Goal: Task Accomplishment & Management: Use online tool/utility

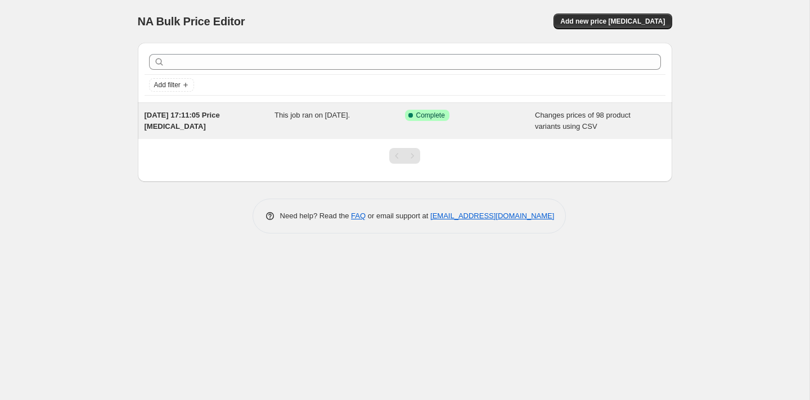
click at [576, 120] on div "Changes prices of 98 product variants using CSV" at bounding box center [600, 121] width 131 height 23
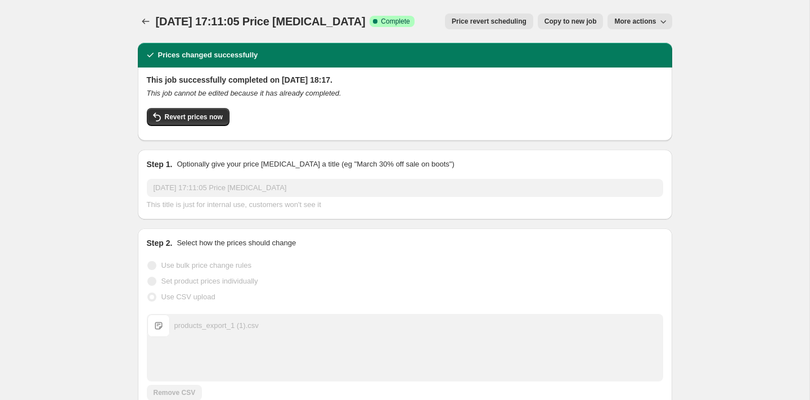
click at [658, 21] on icon "button" at bounding box center [663, 21] width 11 height 11
click at [143, 19] on icon "Price change jobs" at bounding box center [145, 21] width 11 height 11
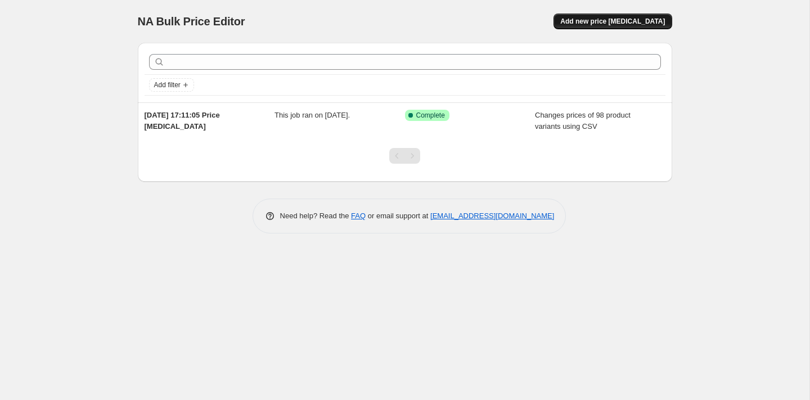
click at [626, 21] on span "Add new price [MEDICAL_DATA]" at bounding box center [613, 21] width 105 height 9
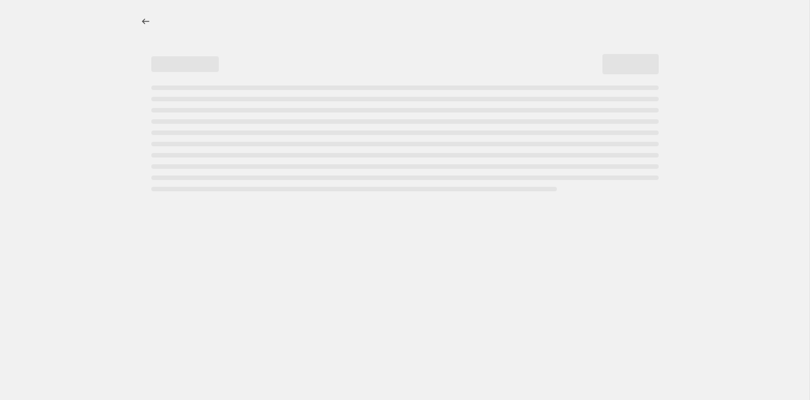
select select "percentage"
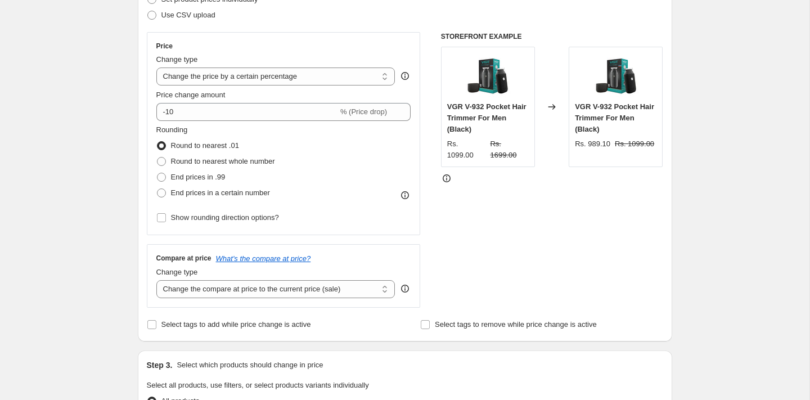
scroll to position [167, 0]
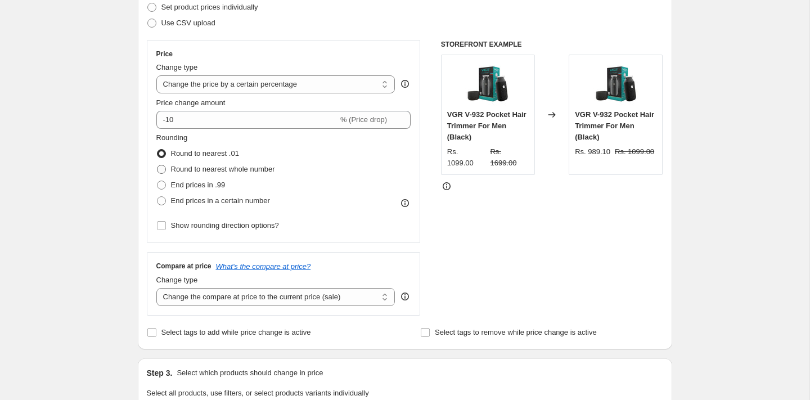
click at [239, 169] on span "Round to nearest whole number" at bounding box center [223, 169] width 104 height 8
click at [158, 165] on input "Round to nearest whole number" at bounding box center [157, 165] width 1 height 1
radio input "true"
click at [219, 154] on span "Round to nearest .01" at bounding box center [205, 153] width 68 height 8
click at [158, 150] on input "Round to nearest .01" at bounding box center [157, 149] width 1 height 1
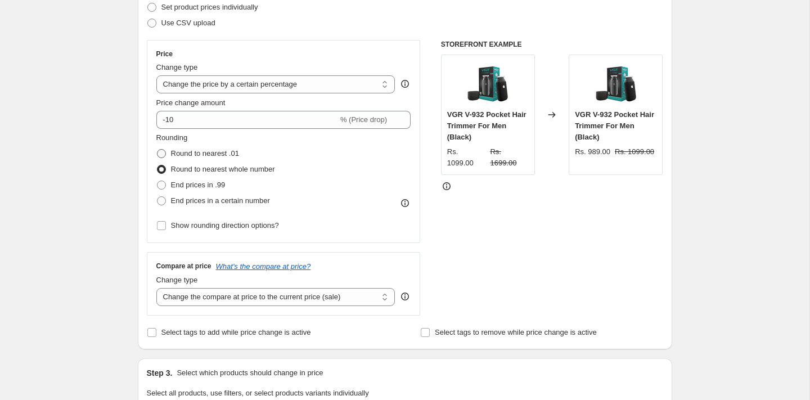
radio input "true"
click at [220, 201] on span "End prices in a certain number" at bounding box center [220, 200] width 99 height 8
click at [158, 197] on input "End prices in a certain number" at bounding box center [157, 196] width 1 height 1
radio input "true"
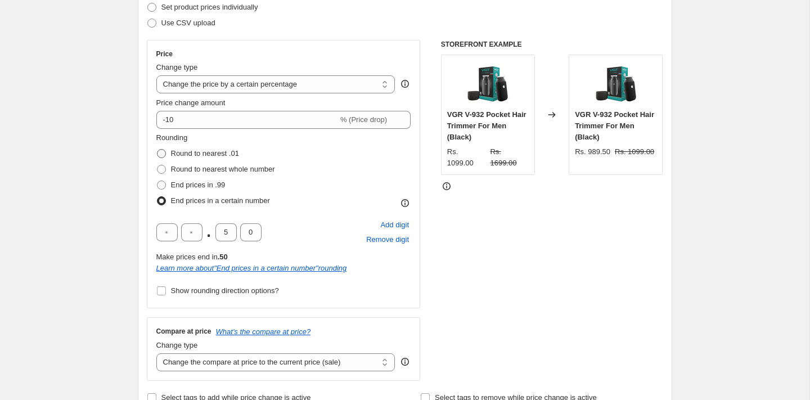
click at [225, 156] on span "Round to nearest .01" at bounding box center [205, 153] width 68 height 8
click at [158, 150] on input "Round to nearest .01" at bounding box center [157, 149] width 1 height 1
radio input "true"
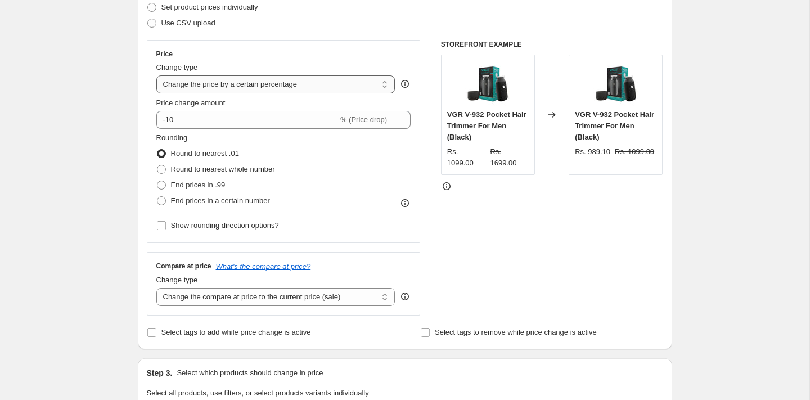
click at [350, 86] on select "Change the price to a certain amount Change the price by a certain amount Chang…" at bounding box center [275, 84] width 239 height 18
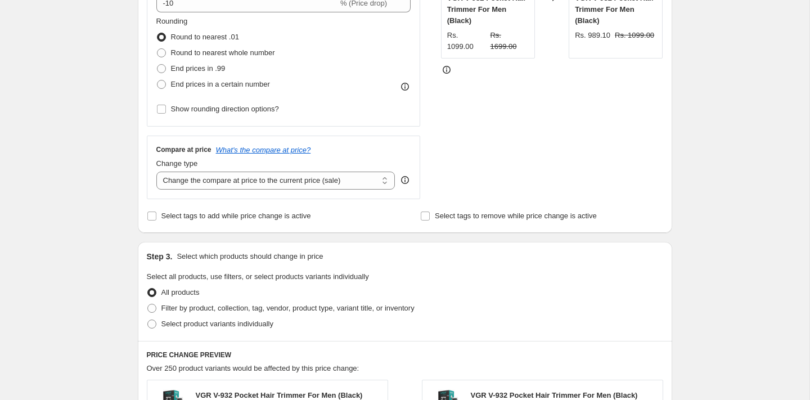
scroll to position [284, 0]
click at [356, 178] on select "Change the compare at price to the current price (sale) Change the compare at p…" at bounding box center [275, 180] width 239 height 18
click at [156, 171] on select "Change the compare at price to the current price (sale) Change the compare at p…" at bounding box center [275, 180] width 239 height 18
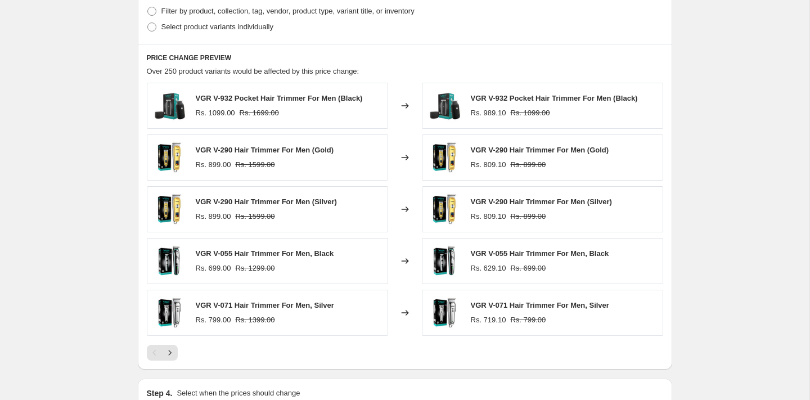
scroll to position [581, 0]
click at [169, 350] on icon "Next" at bounding box center [169, 352] width 11 height 11
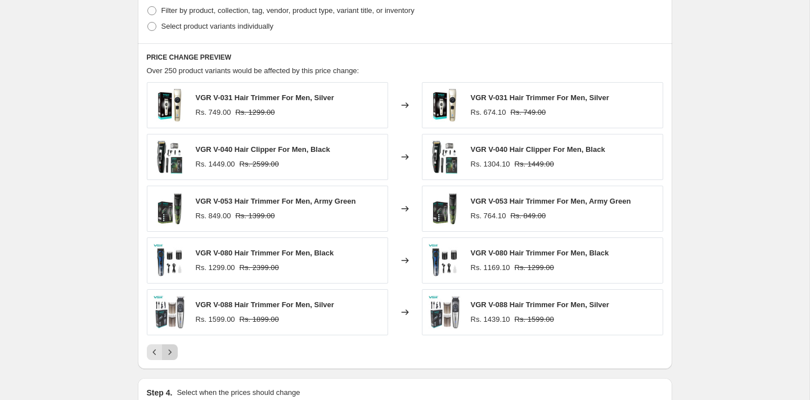
click at [170, 353] on icon "Next" at bounding box center [169, 352] width 11 height 11
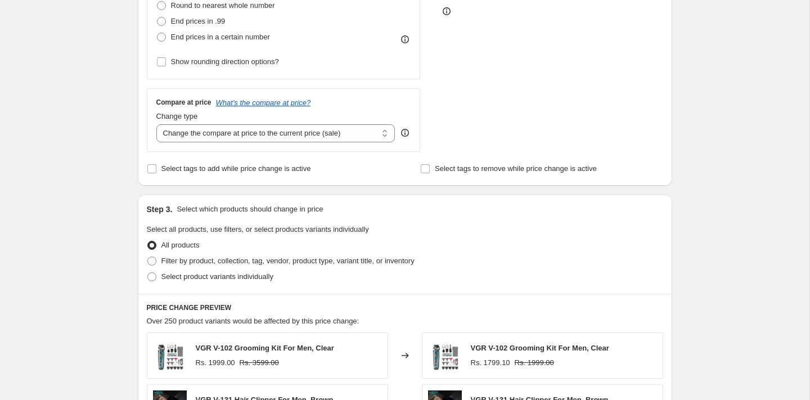
scroll to position [255, 0]
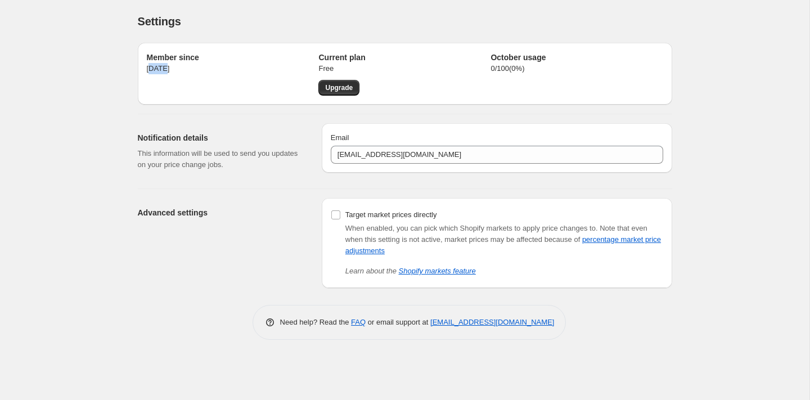
drag, startPoint x: 149, startPoint y: 70, endPoint x: 167, endPoint y: 70, distance: 18.0
click at [167, 70] on p "[DATE]" at bounding box center [233, 68] width 172 height 11
click at [179, 70] on p "[DATE]" at bounding box center [233, 68] width 172 height 11
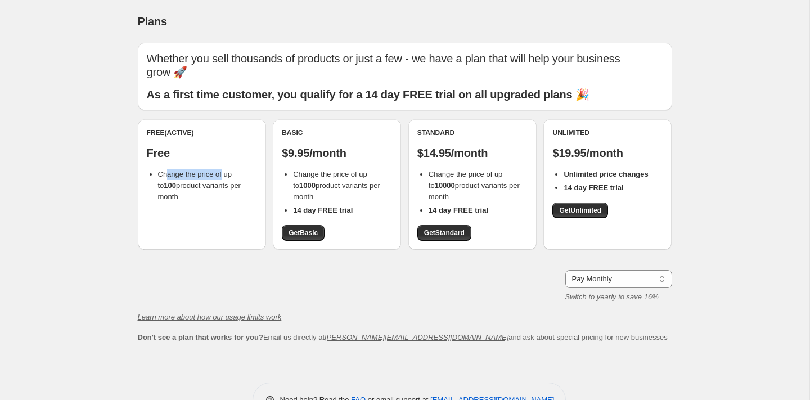
drag, startPoint x: 166, startPoint y: 174, endPoint x: 229, endPoint y: 174, distance: 62.5
click at [227, 174] on span "Change the price of up to 100 product variants per month" at bounding box center [199, 185] width 83 height 31
click at [201, 200] on li "Change the price of up to 100 product variants per month" at bounding box center [207, 186] width 99 height 34
drag, startPoint x: 159, startPoint y: 174, endPoint x: 188, endPoint y: 204, distance: 41.4
click at [185, 204] on div "Free (Active) Free Change the price of up to 100 product variants per month" at bounding box center [202, 184] width 128 height 131
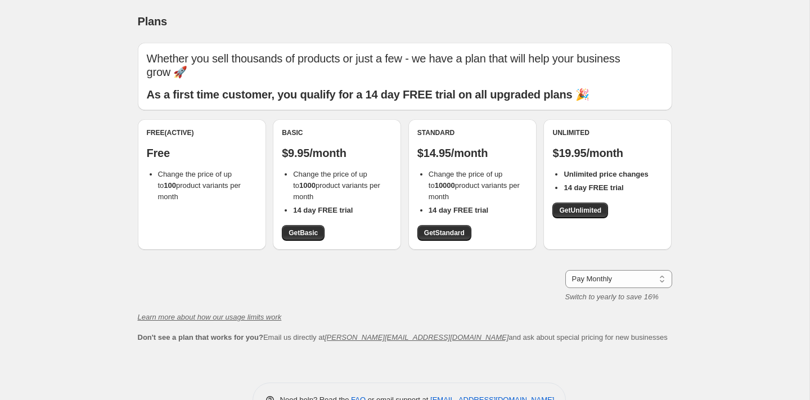
click at [188, 204] on div "Free (Active) Free Change the price of up to 100 product variants per month" at bounding box center [202, 184] width 128 height 131
